Goal: Task Accomplishment & Management: Manage account settings

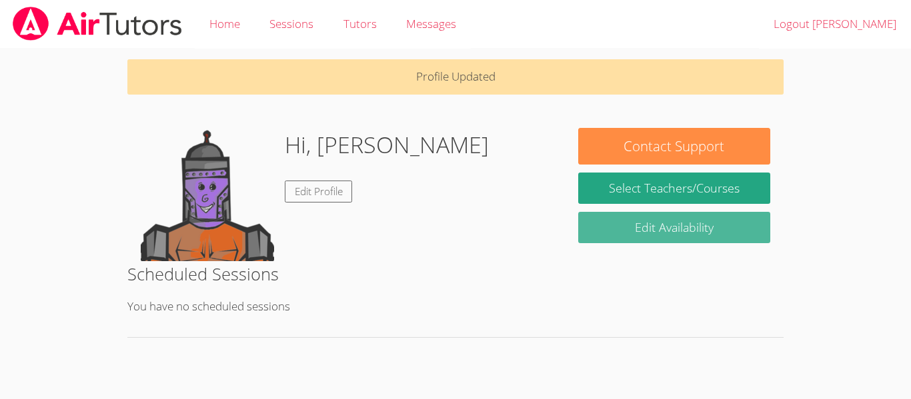
click at [691, 235] on link "Edit Availability" at bounding box center [674, 227] width 192 height 31
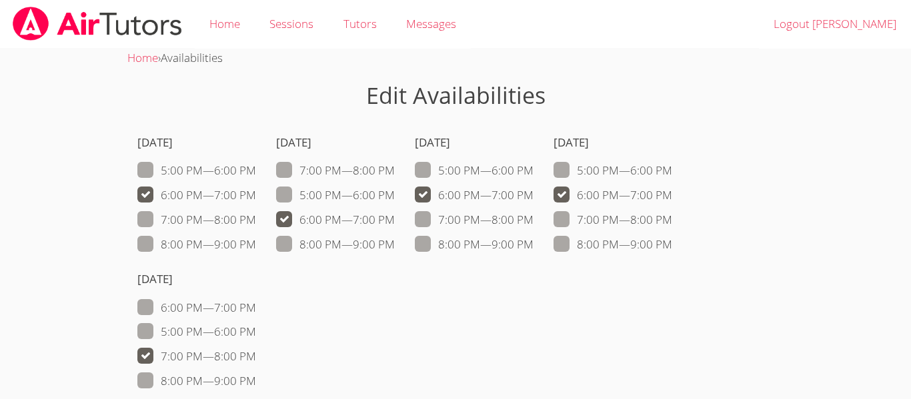
click at [256, 353] on span at bounding box center [256, 356] width 0 height 15
click at [256, 353] on input "7:00 PM — 8:00 PM" at bounding box center [261, 353] width 11 height 11
checkbox input "false"
click at [395, 221] on span at bounding box center [395, 219] width 0 height 15
click at [395, 221] on input "6:00 PM — 7:00 PM" at bounding box center [400, 216] width 11 height 11
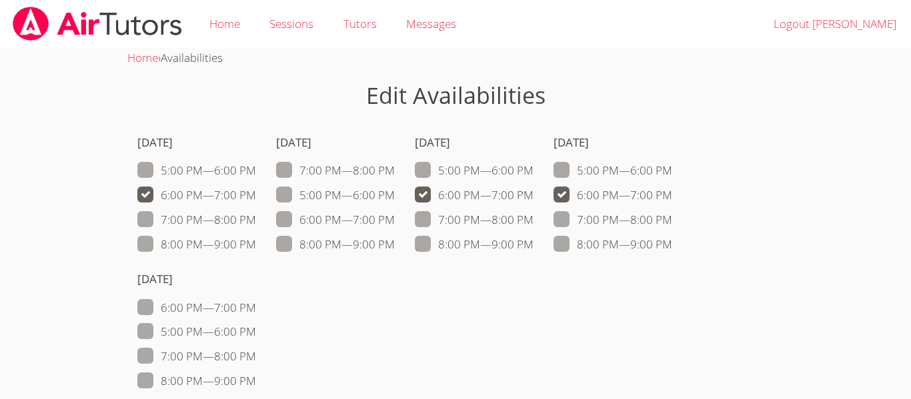
checkbox input "false"
click at [533, 198] on span at bounding box center [533, 194] width 0 height 15
click at [533, 198] on input "6:00 PM — 7:00 PM" at bounding box center [538, 192] width 11 height 11
checkbox input "false"
click at [256, 353] on span at bounding box center [256, 356] width 0 height 15
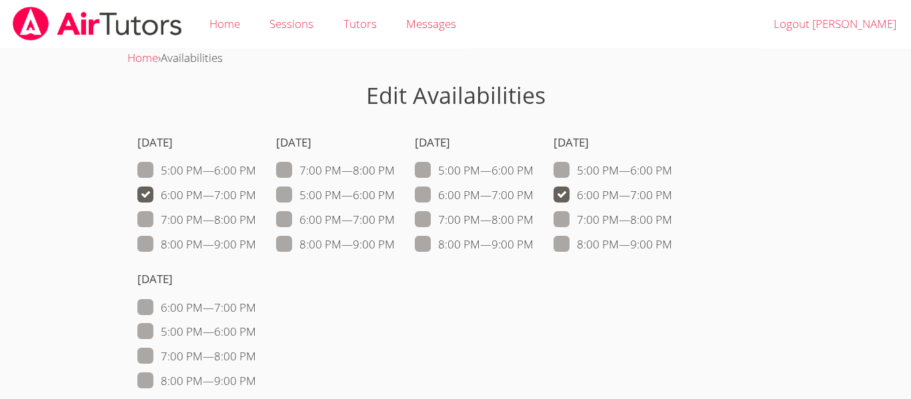
click at [256, 353] on input "7:00 PM — 8:00 PM" at bounding box center [261, 353] width 11 height 11
checkbox input "true"
click at [672, 189] on span at bounding box center [672, 194] width 0 height 15
click at [672, 189] on input "6:00 PM — 7:00 PM" at bounding box center [677, 192] width 11 height 11
checkbox input "false"
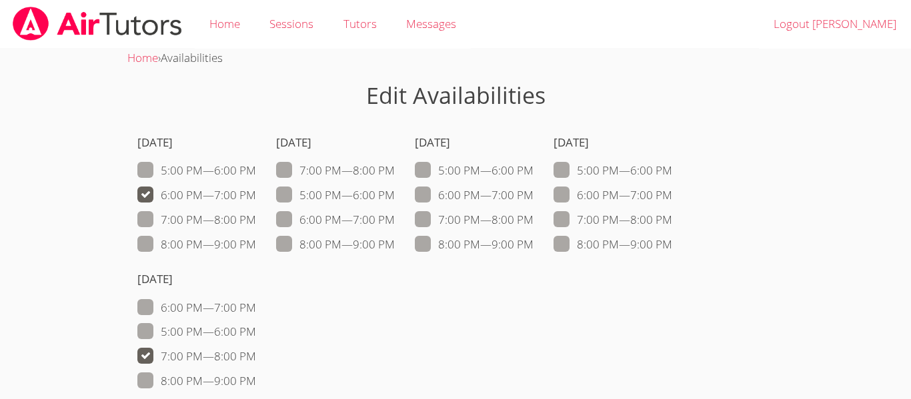
click at [256, 353] on span at bounding box center [256, 356] width 0 height 15
click at [256, 353] on input "7:00 PM — 8:00 PM" at bounding box center [261, 353] width 11 height 11
checkbox input "false"
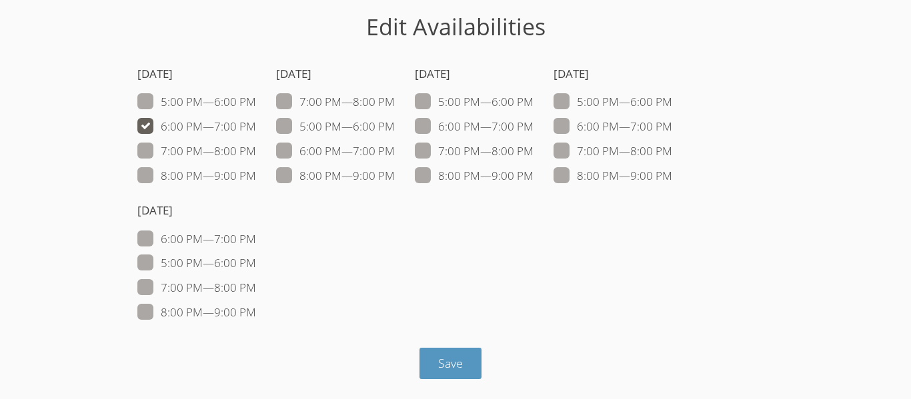
click at [672, 130] on span at bounding box center [672, 126] width 0 height 15
click at [672, 129] on input "6:00 PM — 7:00 PM" at bounding box center [677, 123] width 11 height 11
checkbox input "true"
click at [451, 355] on span "Save" at bounding box center [450, 363] width 25 height 16
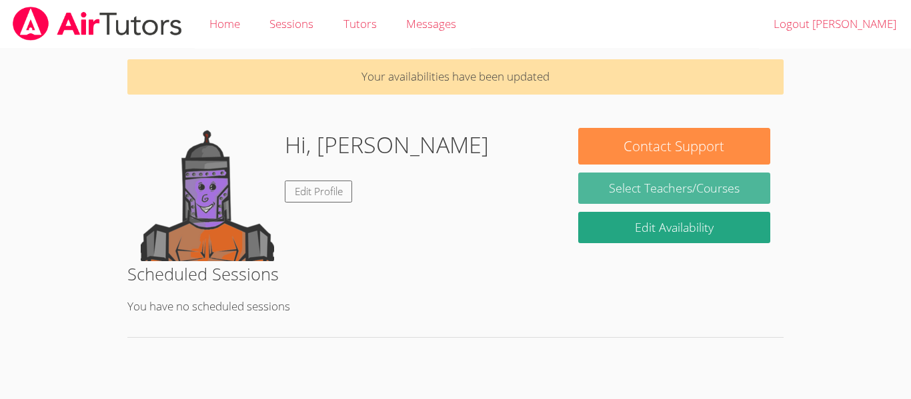
click at [651, 187] on link "Select Teachers/Courses" at bounding box center [674, 188] width 192 height 31
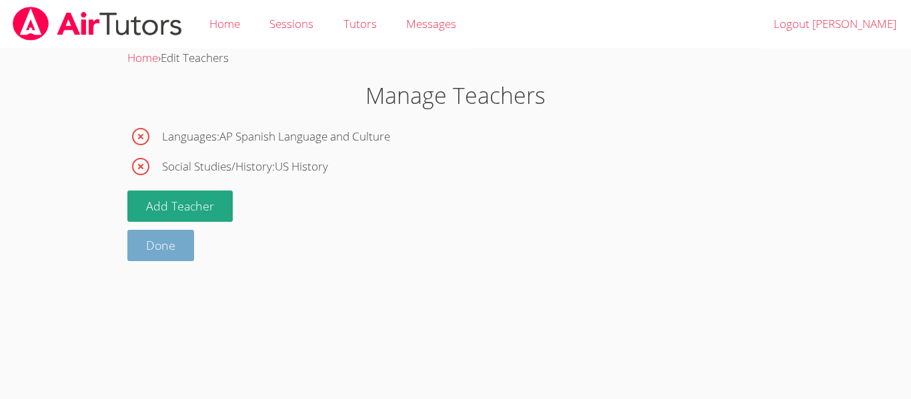
click at [175, 243] on link "Done" at bounding box center [160, 245] width 67 height 31
